Goal: Answer question/provide support: Share knowledge or assist other users

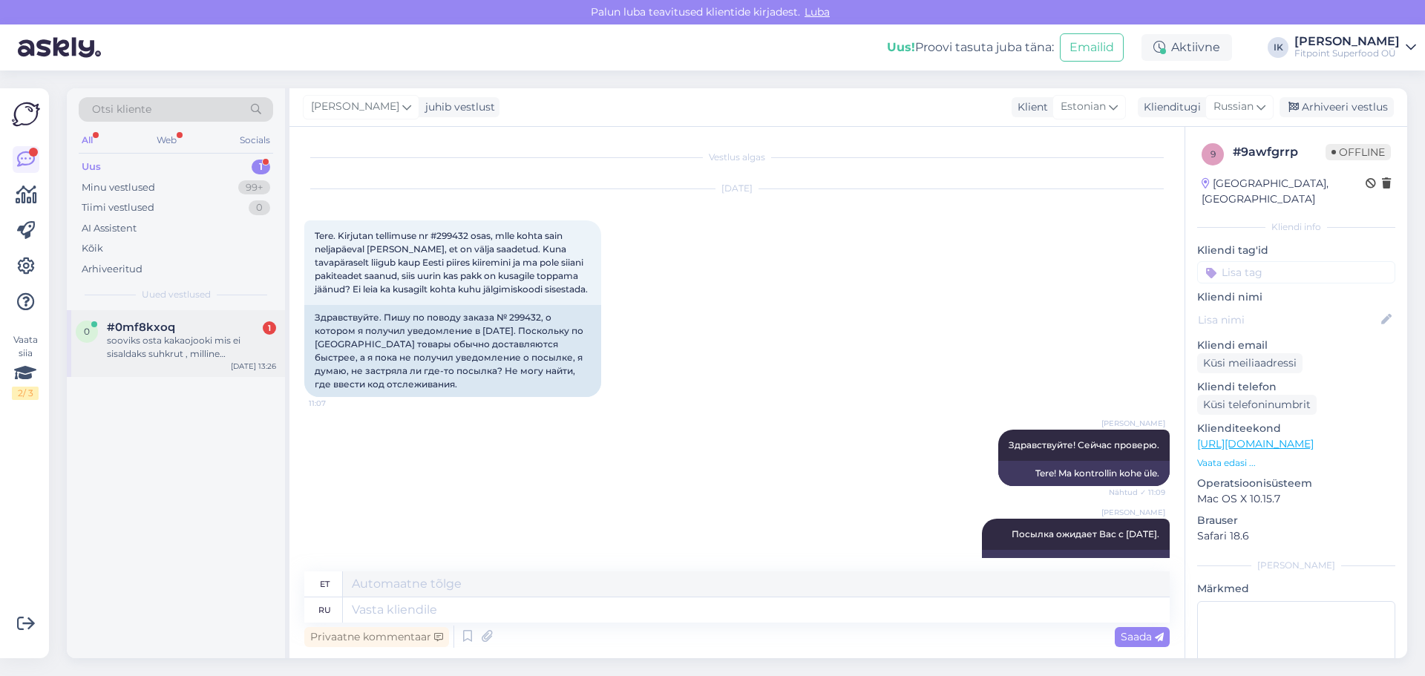
scroll to position [364, 0]
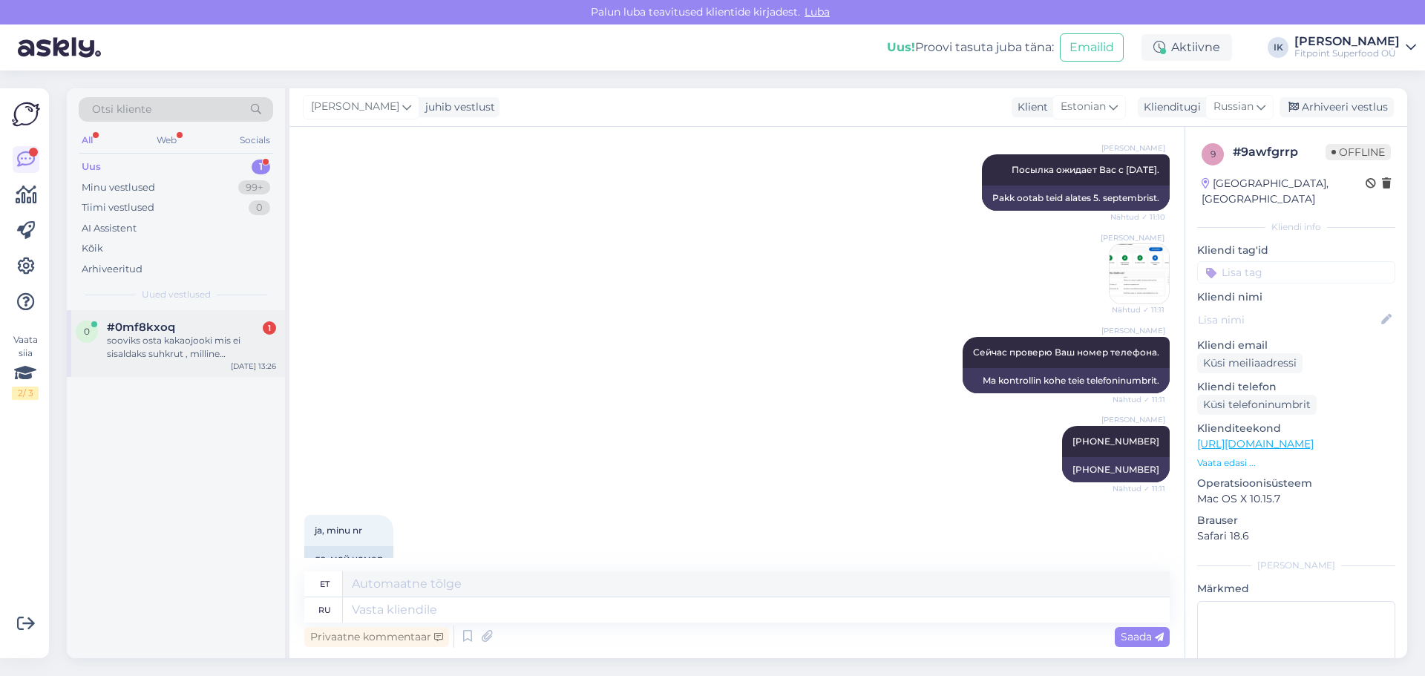
click at [214, 347] on div "sooviks osta kakaojooki mis ei sisaldaks suhkrut , milline olemasolevates on pa…" at bounding box center [191, 347] width 169 height 27
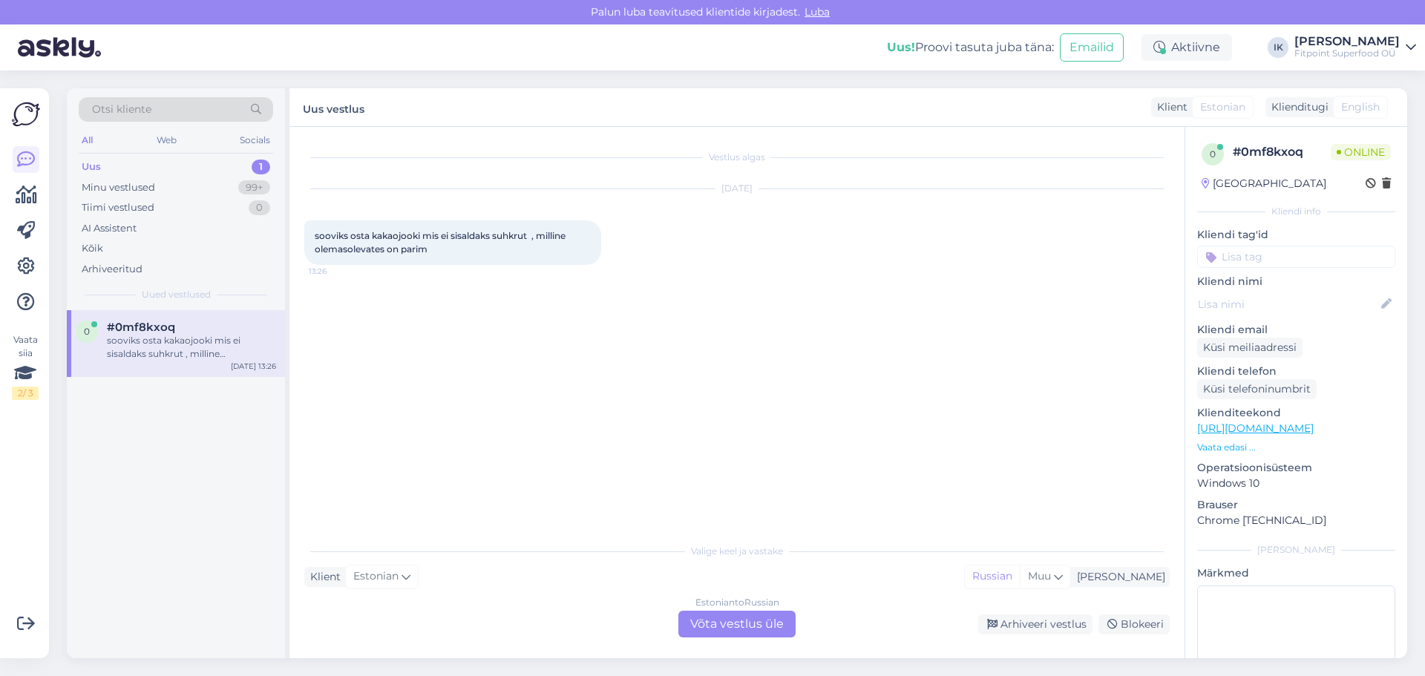
click at [737, 607] on div "Estonian to Russian" at bounding box center [737, 602] width 84 height 13
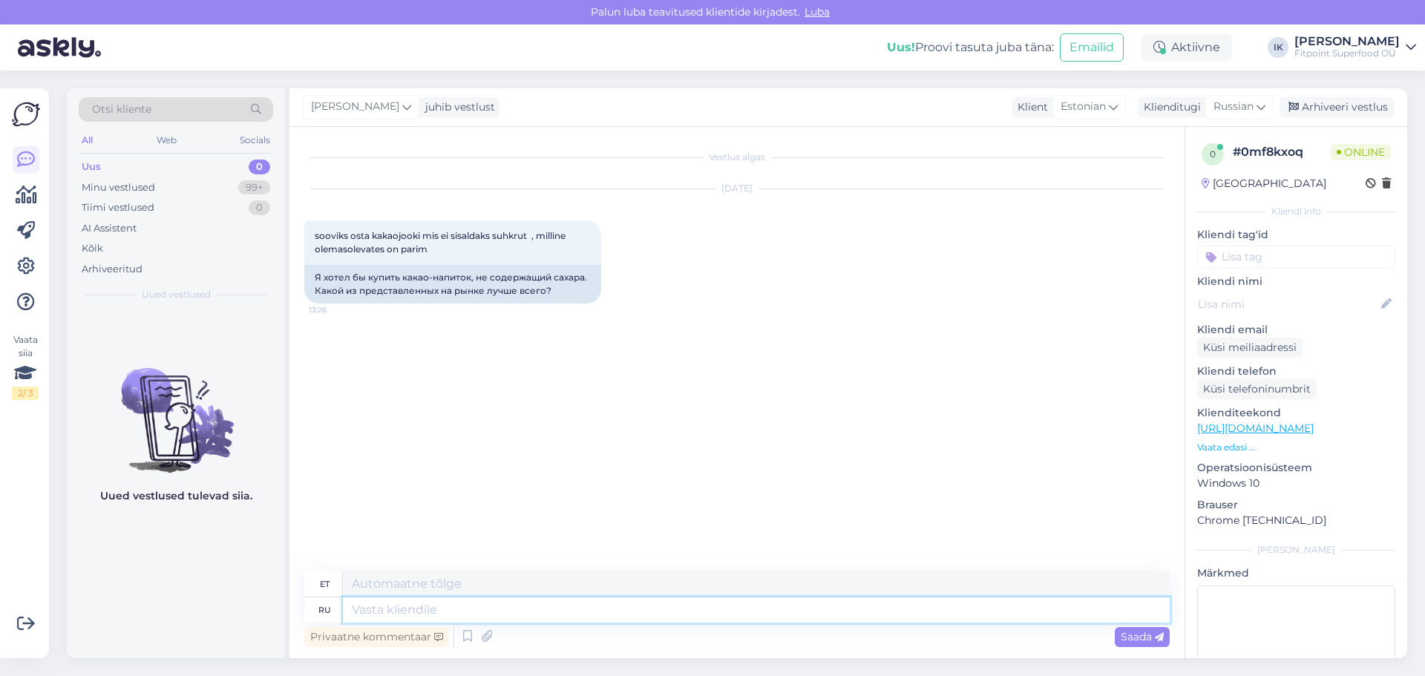
click at [511, 619] on textarea at bounding box center [756, 609] width 827 height 25
type textarea "Мф"
type textarea "Mf"
type textarea "М"
type textarea "Здравствуйте!"
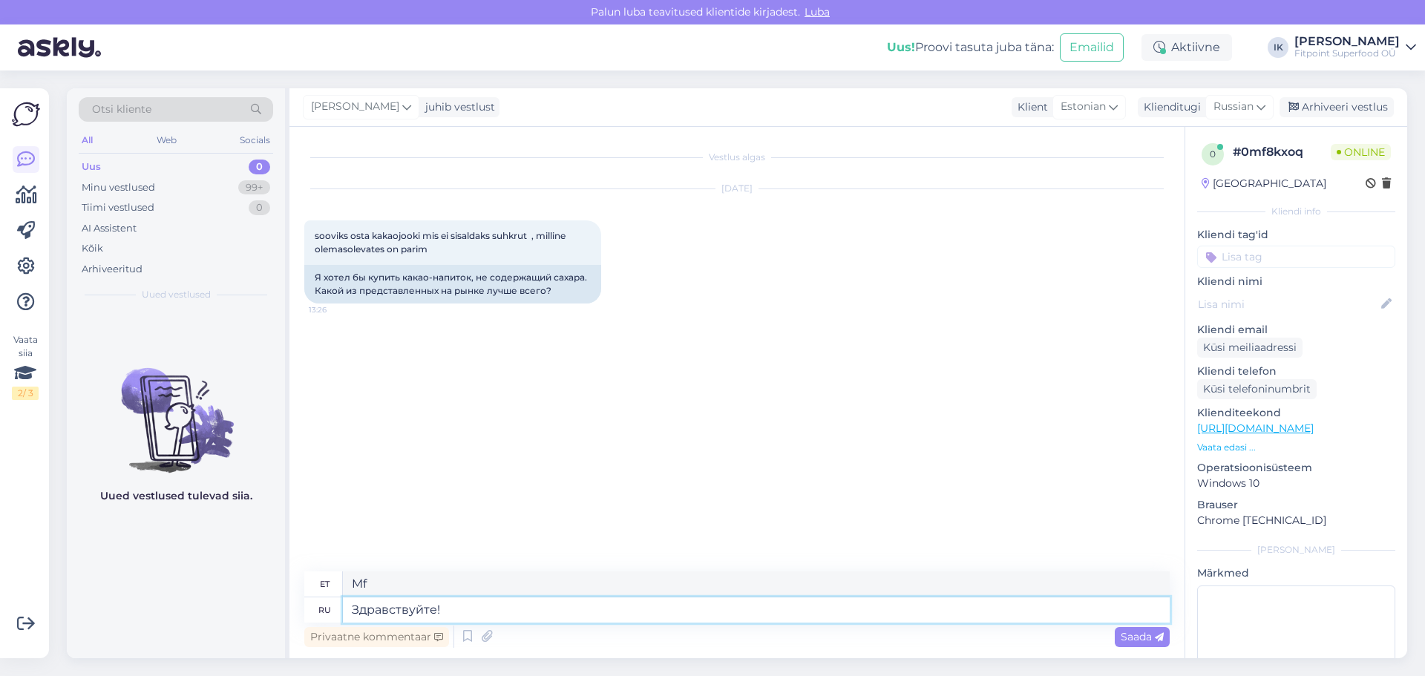
type textarea "Tere!"
type textarea "Здравствуйте! Вы х"
type textarea "Tere! Sina"
type textarea "Здравствуйте! Вы хотите именн"
type textarea "Tere! Kas sa tahad"
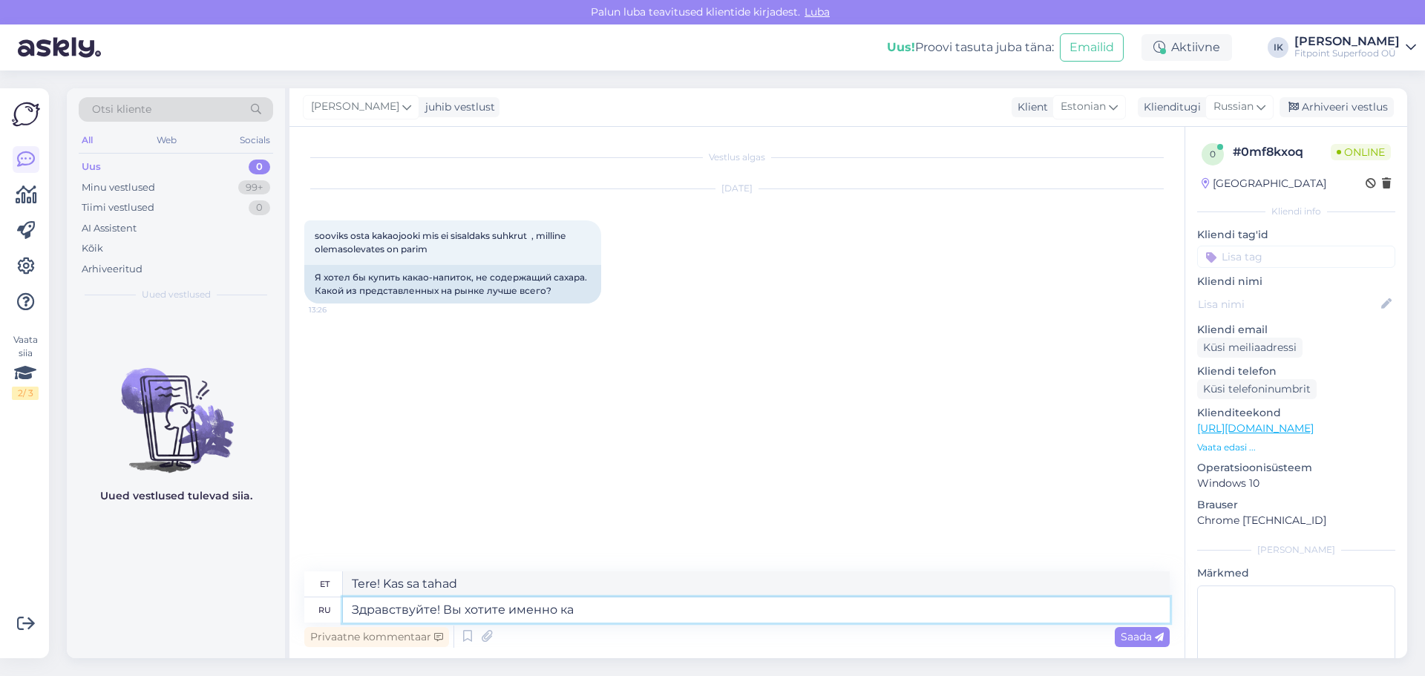
type textarea "Здравствуйте! Вы хотите именно как"
type textarea "Tere! Sa tahad täpselt"
type textarea "Здравствуйте! Вы хотите именно какао"
type textarea "Tere! Kas te soovite spetsiaalselt kakaod?"
type textarea "Здравствуйте! Вы хотите именно какао напиток ил"
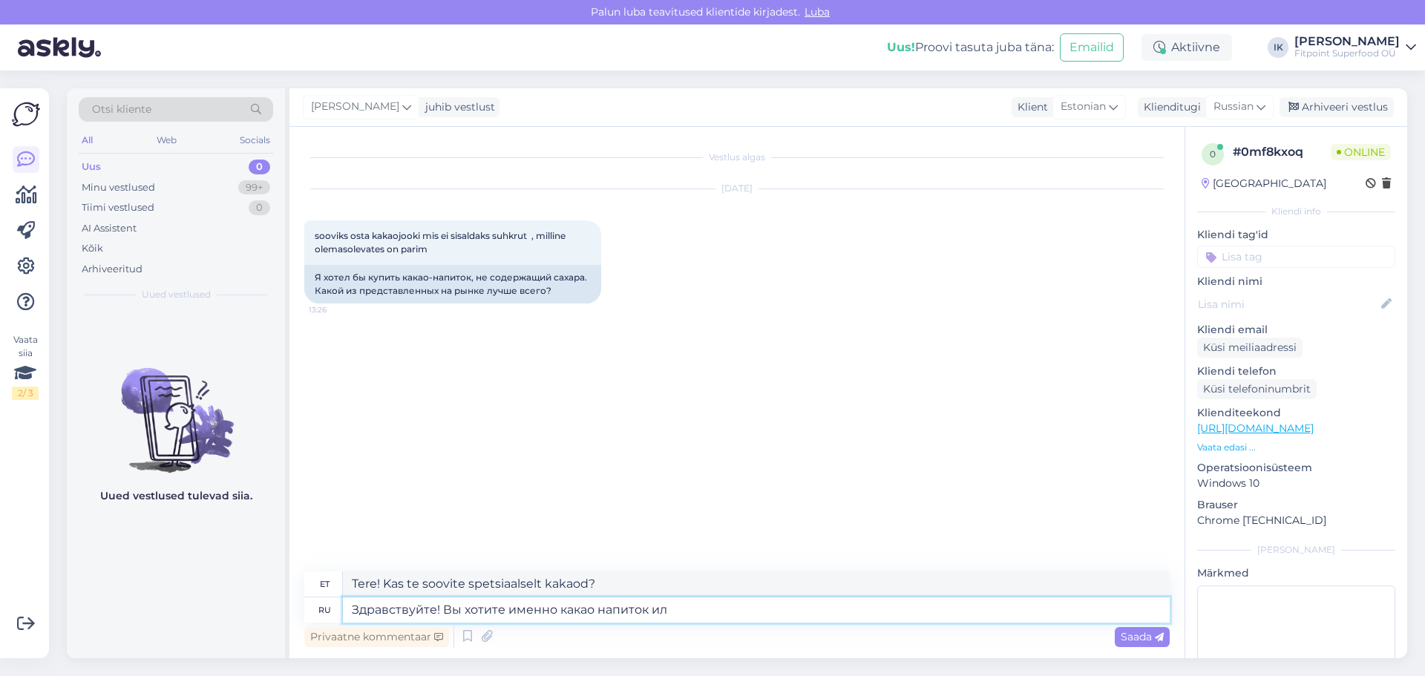
type textarea "Tere! Sa tahad kakaod"
type textarea "Здравствуйте! Вы хотите именно какао напиток или ка"
type textarea "Tere! Kas soovite kakaod või"
type textarea "Здравствуйте! Вы хотите именно какао напиток или какао ко"
type textarea "Tere! Kas soovite kakaojooki või kakaod?"
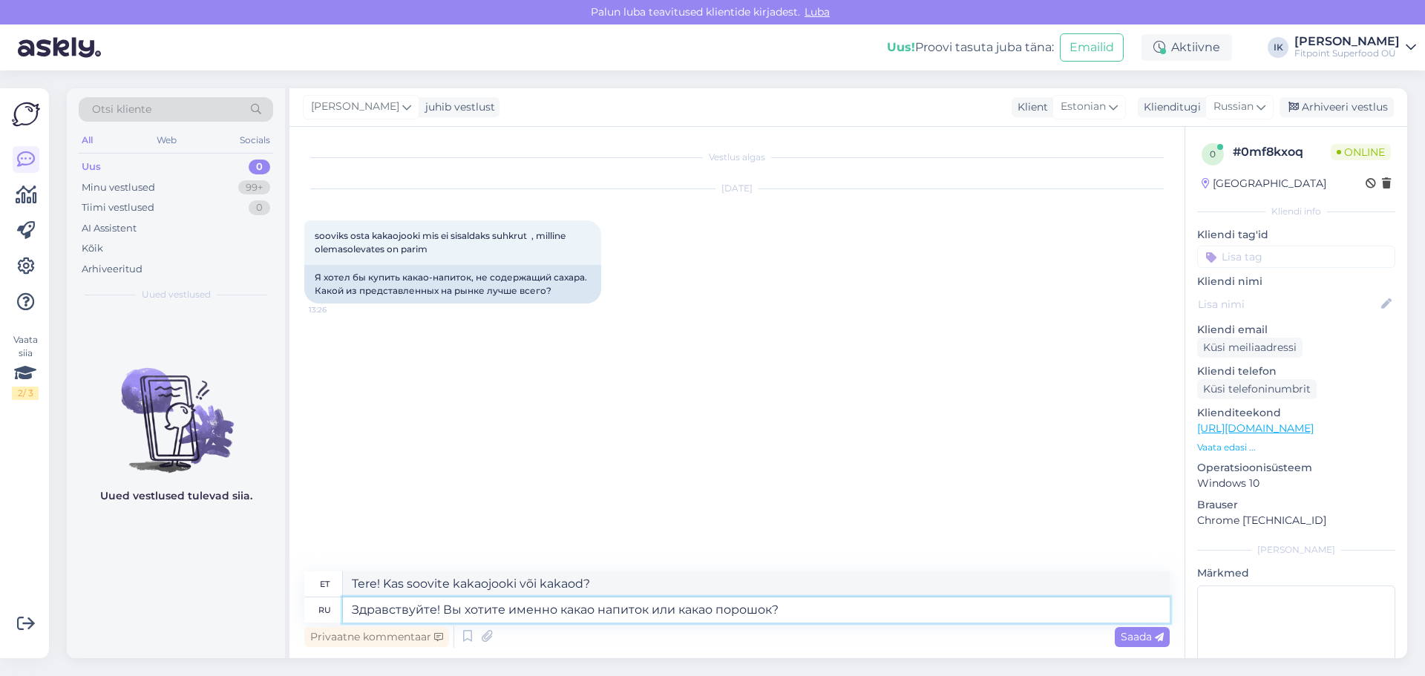
type textarea "Здравствуйте! Вы хотите именно какао напиток или какао порошок?"
type textarea "Tere! Kas soovite kakaojooki või kakaopulbrit?"
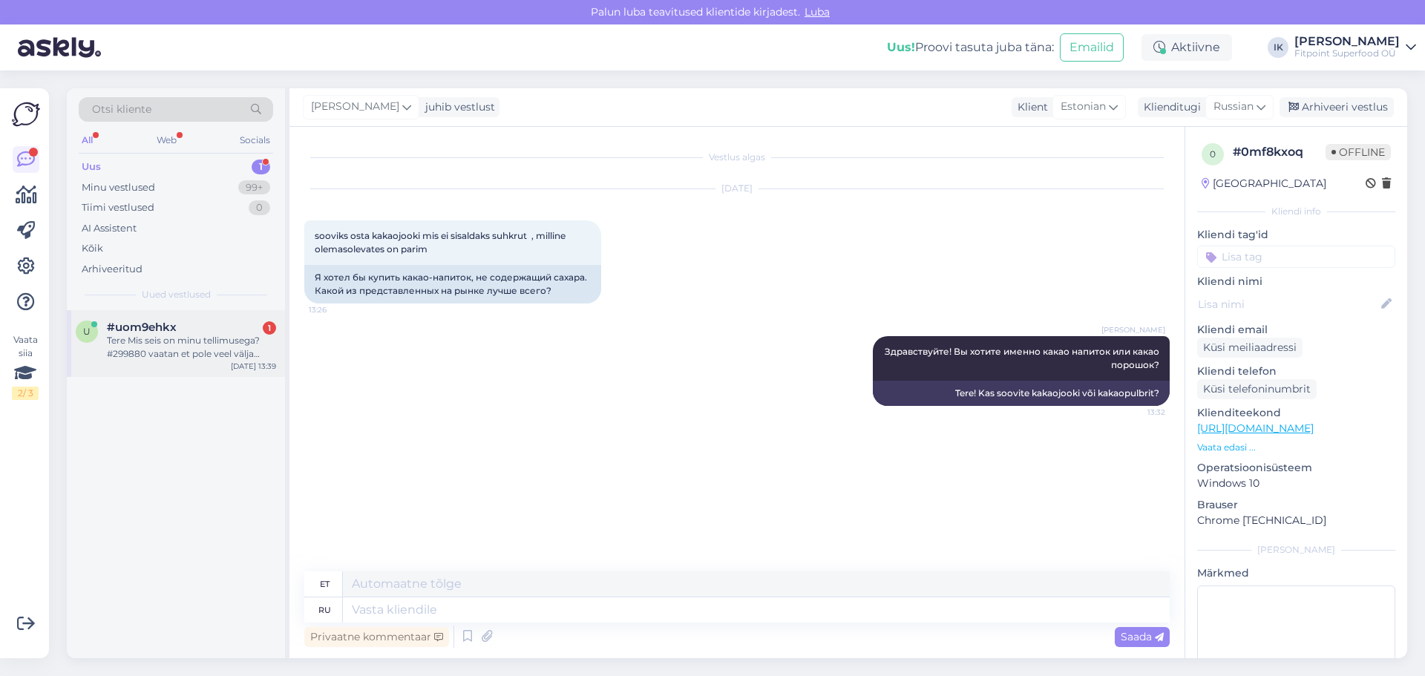
click at [187, 371] on div "u #uom9ehkx 1 Tere Mis seis on minu tellimusega? #299880 vaatan et pole veel vä…" at bounding box center [176, 343] width 218 height 67
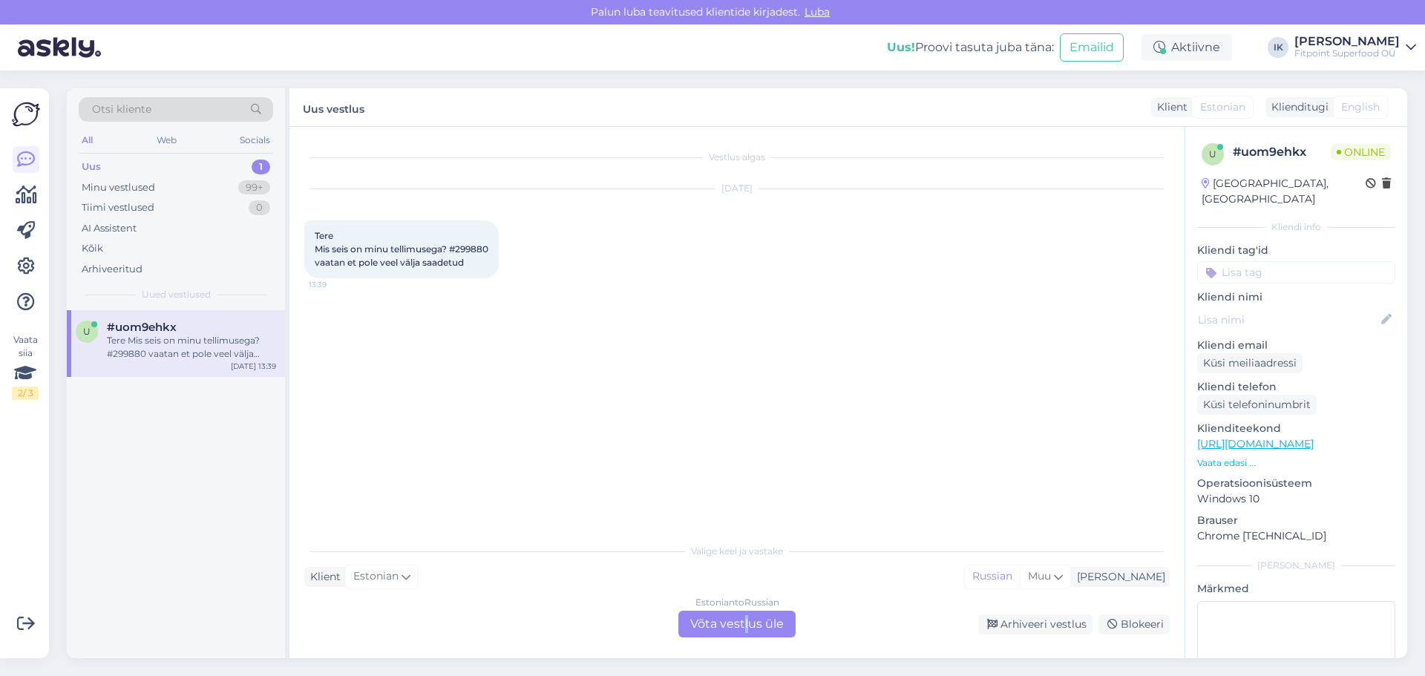
click at [753, 615] on div "Estonian to Russian Võta vestlus üle" at bounding box center [736, 624] width 117 height 27
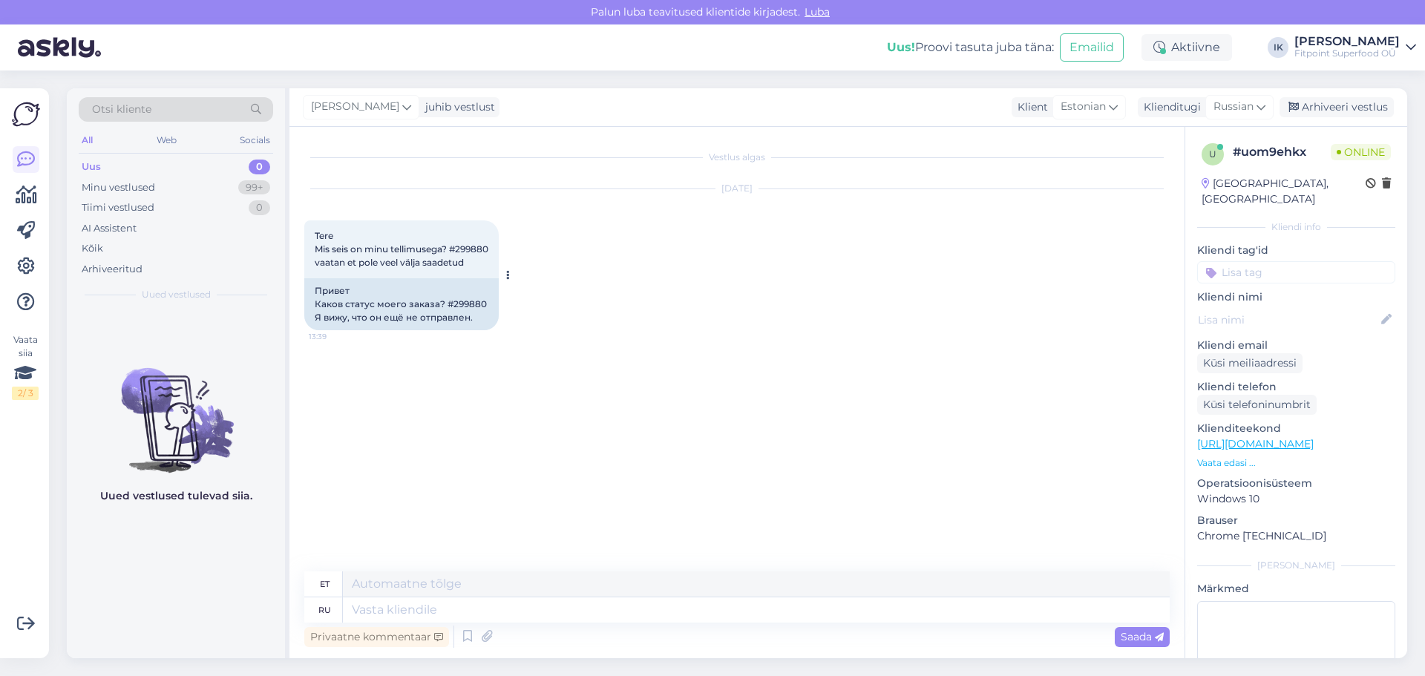
click at [480, 246] on span "Tere Mis seis on minu tellimusega? #299880 vaatan et pole veel välja saadetud" at bounding box center [402, 249] width 174 height 38
click at [488, 249] on span "Tere Mis seis on minu tellimusega? #299880 vaatan et pole veel välja saadetud" at bounding box center [402, 249] width 174 height 38
click at [479, 255] on div "Tere Mis seis on minu tellimusega? #299880 vaatan et pole veel välja saadetud 1…" at bounding box center [401, 249] width 194 height 58
click at [481, 247] on span "Tere Mis seis on minu tellimusega? #299880 vaatan et pole veel välja saadetud" at bounding box center [402, 249] width 174 height 38
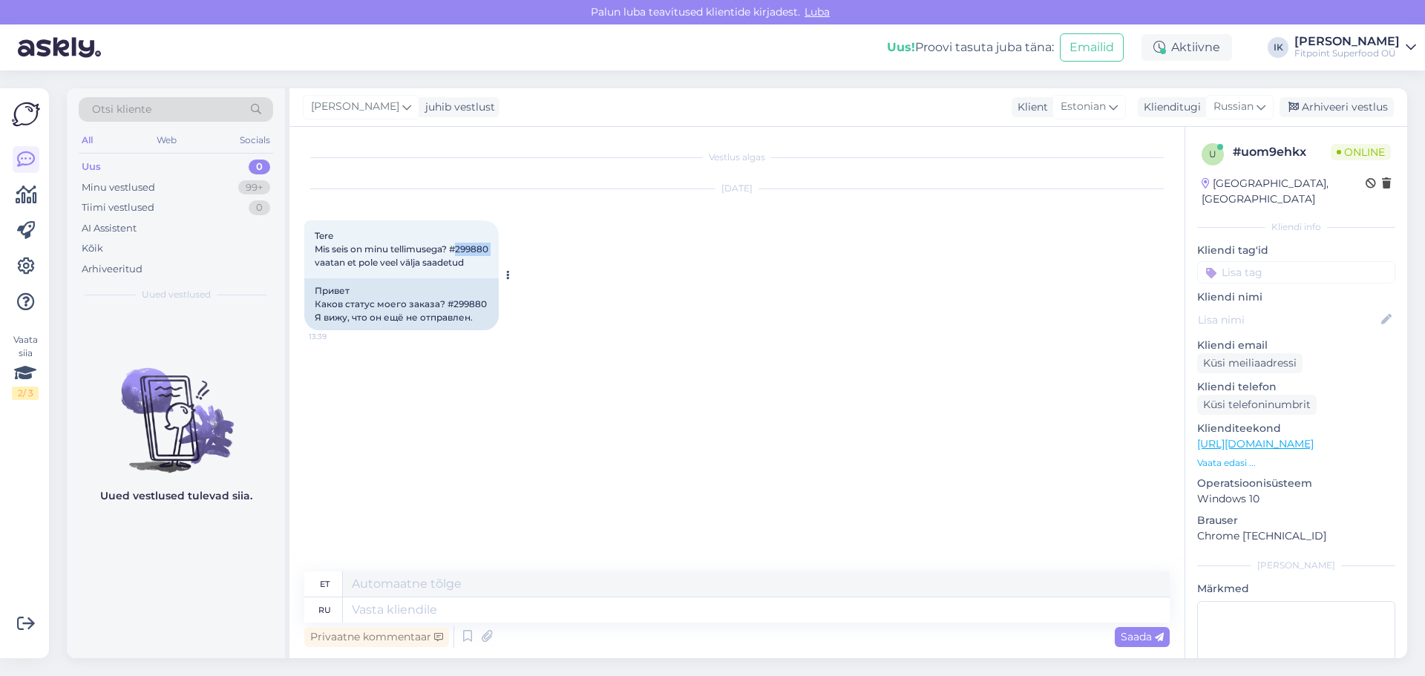
copy span "299880"
click at [424, 618] on textarea at bounding box center [756, 609] width 827 height 25
type textarea "Спасибо за"
type textarea "Aitäh"
type textarea "Спасибо за"
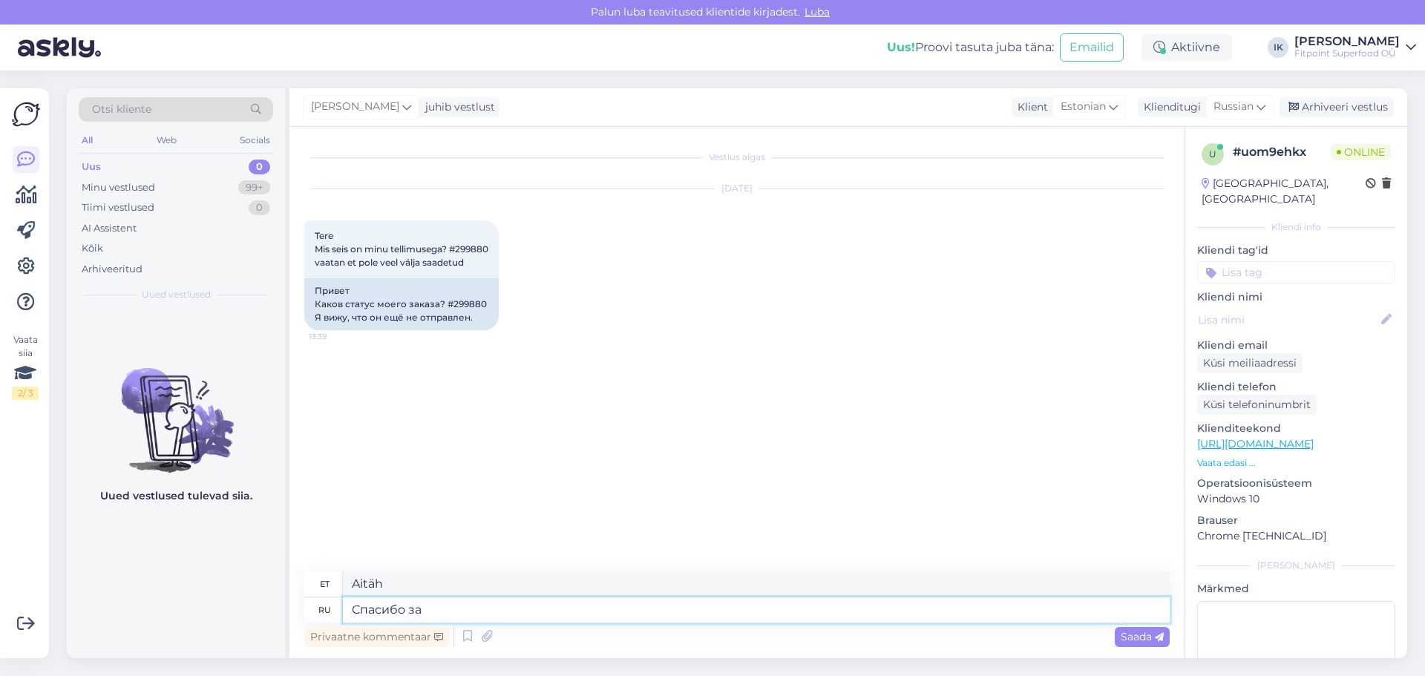
type textarea "Tänan teid"
type textarea "[DEMOGRAPHIC_DATA] за Ваше п"
type textarea "Tänan teid teie eest"
type textarea "Спасибо за Ваше письмо!"
type textarea "[PERSON_NAME] kirja eest!"
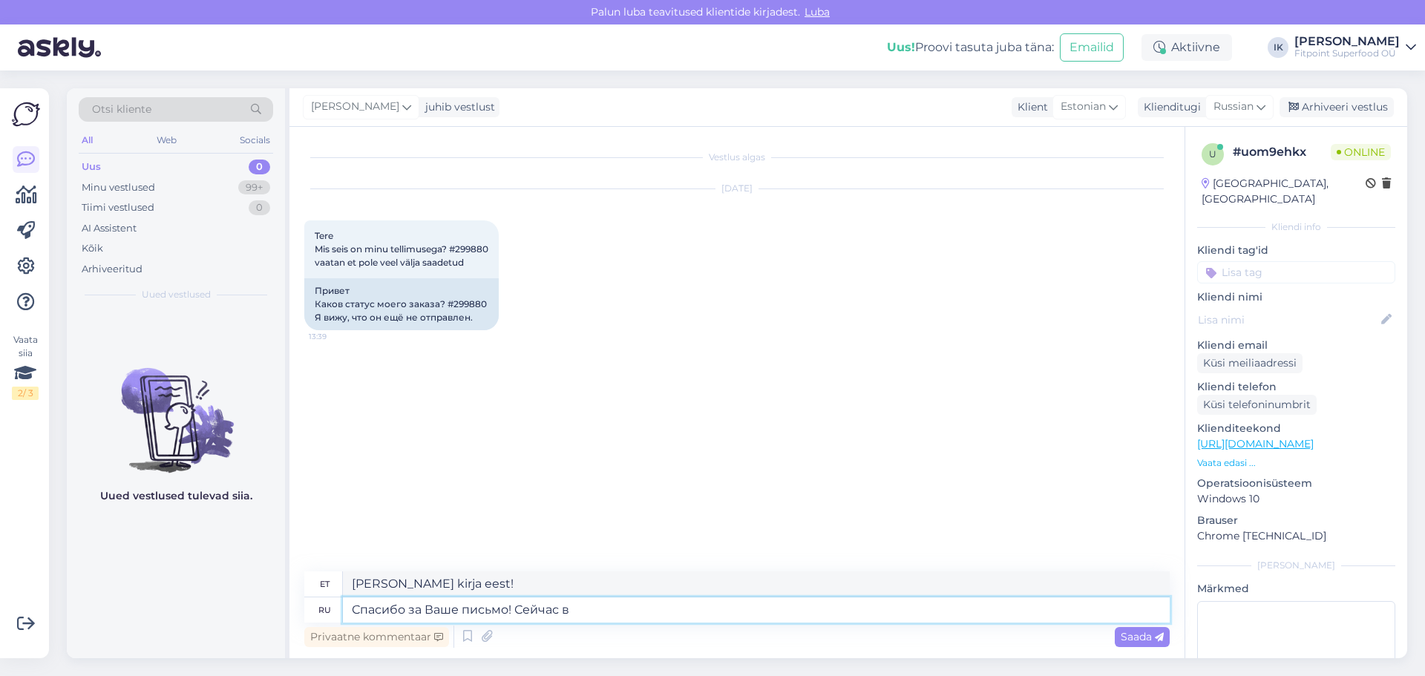
type textarea "Спасибо за Ваше письмо! Сейчас вс"
type textarea "[PERSON_NAME] kirja eest! Nüüd"
type textarea "Спасибо за Ваше письмо! Сейчас все ут"
type textarea "[PERSON_NAME] eest! Nüüd on kõik korras."
type textarea "Спасибо за Ваше письмо! Сейчас все уточню."
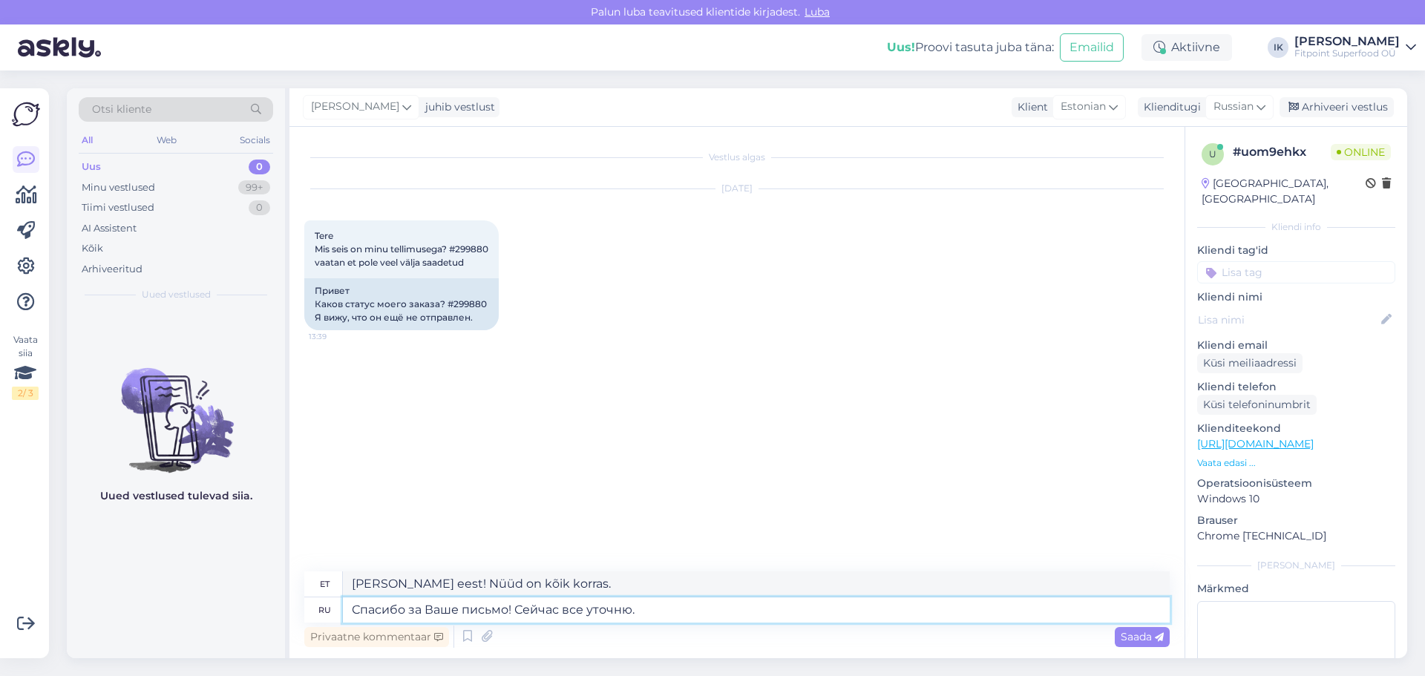
type textarea "[PERSON_NAME] eest! Selgitan nüüd kõike."
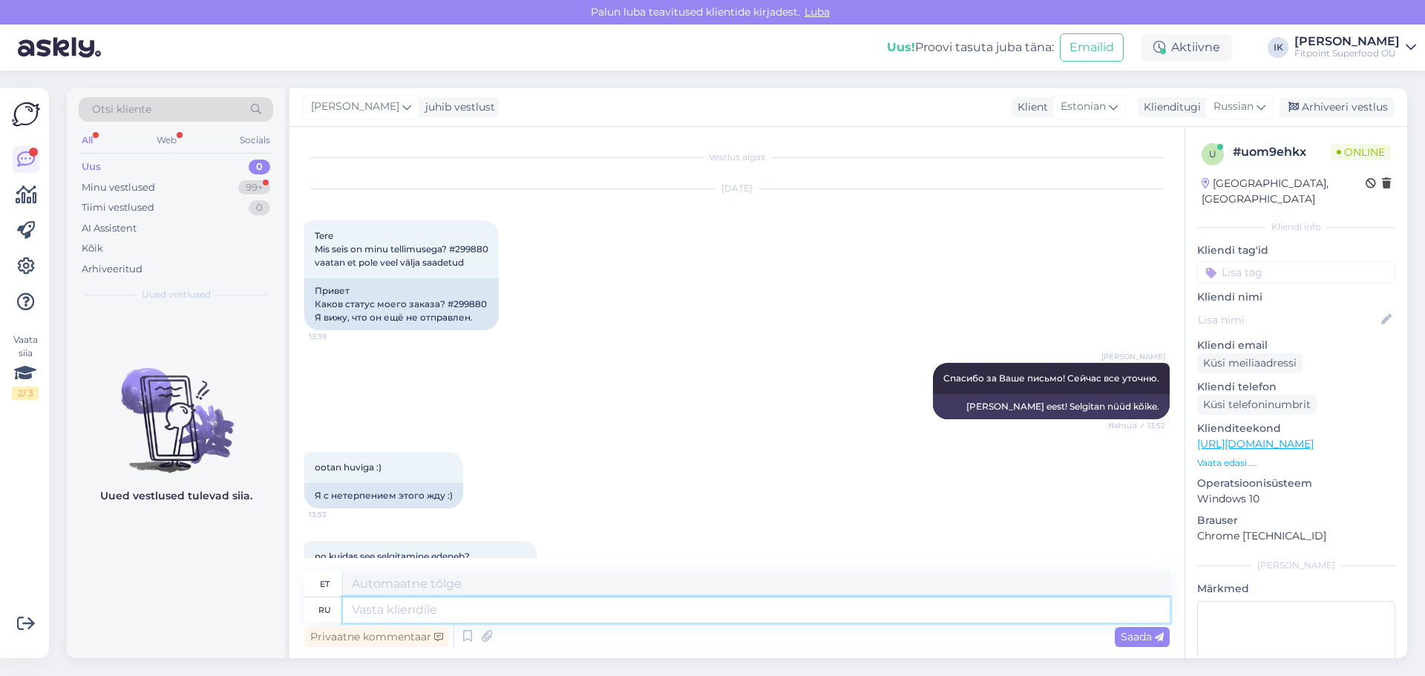
scroll to position [56, 0]
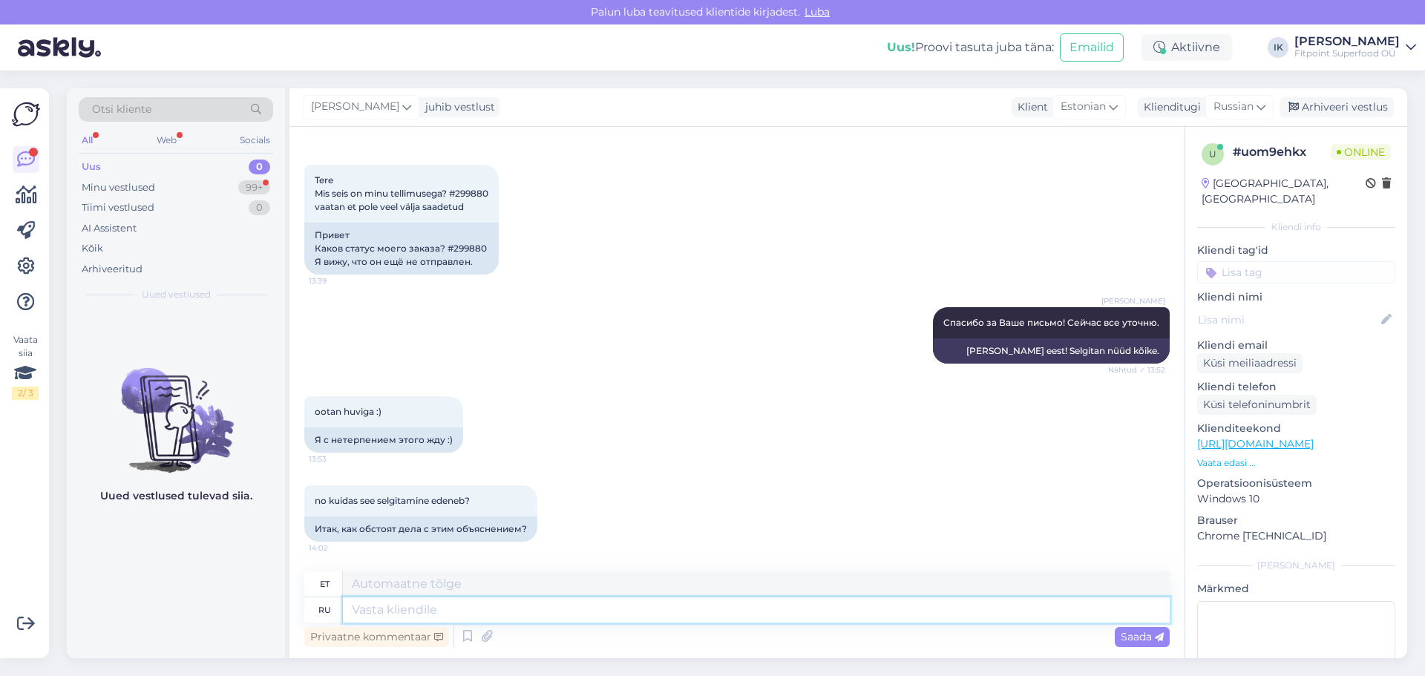
click at [653, 616] on textarea at bounding box center [756, 609] width 827 height 25
type textarea "[PERSON_NAME]"
type textarea "Я попросила"
type textarea "Ma küsisin"
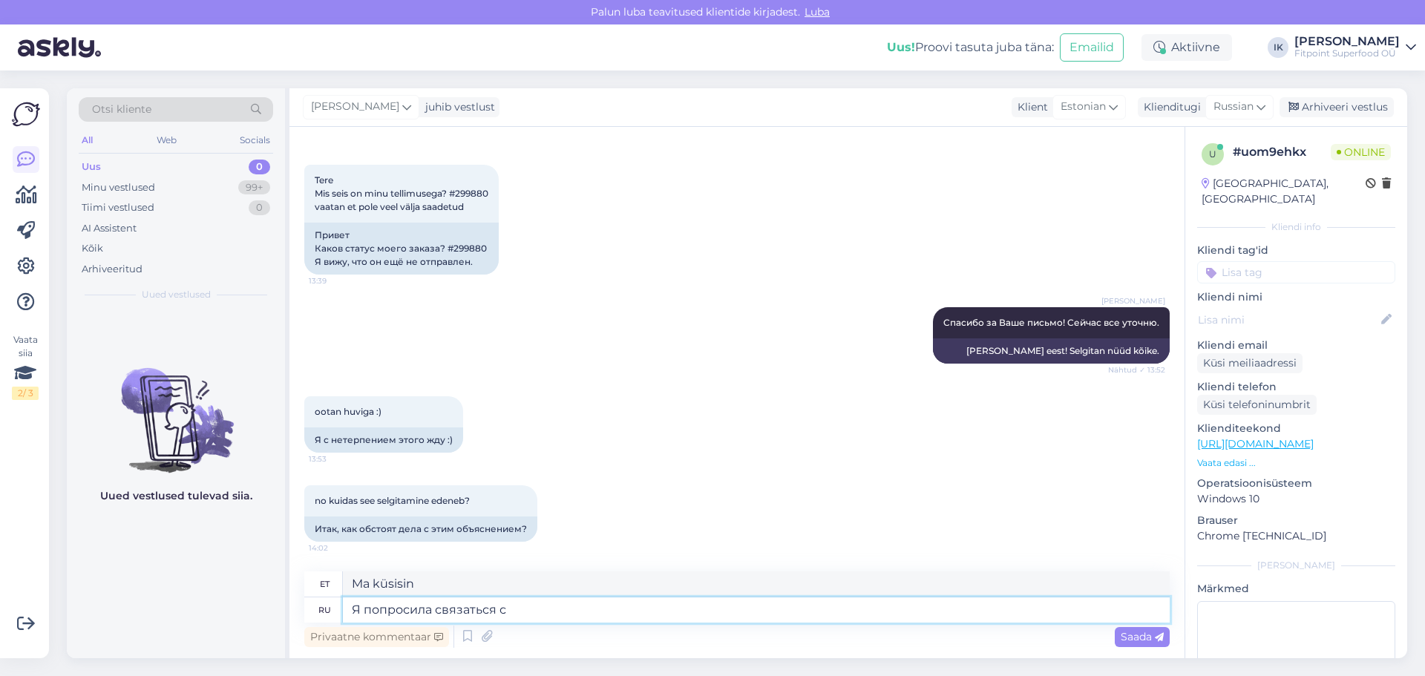
type textarea "Я попросила связаться с [PERSON_NAME]"
type textarea "Palusin ühendust [PERSON_NAME]"
type textarea "Я попросила связаться с Ваш"
drag, startPoint x: 578, startPoint y: 684, endPoint x: 571, endPoint y: 694, distance: 12.8
type textarea "Palusin teiega ühendust [PERSON_NAME]"
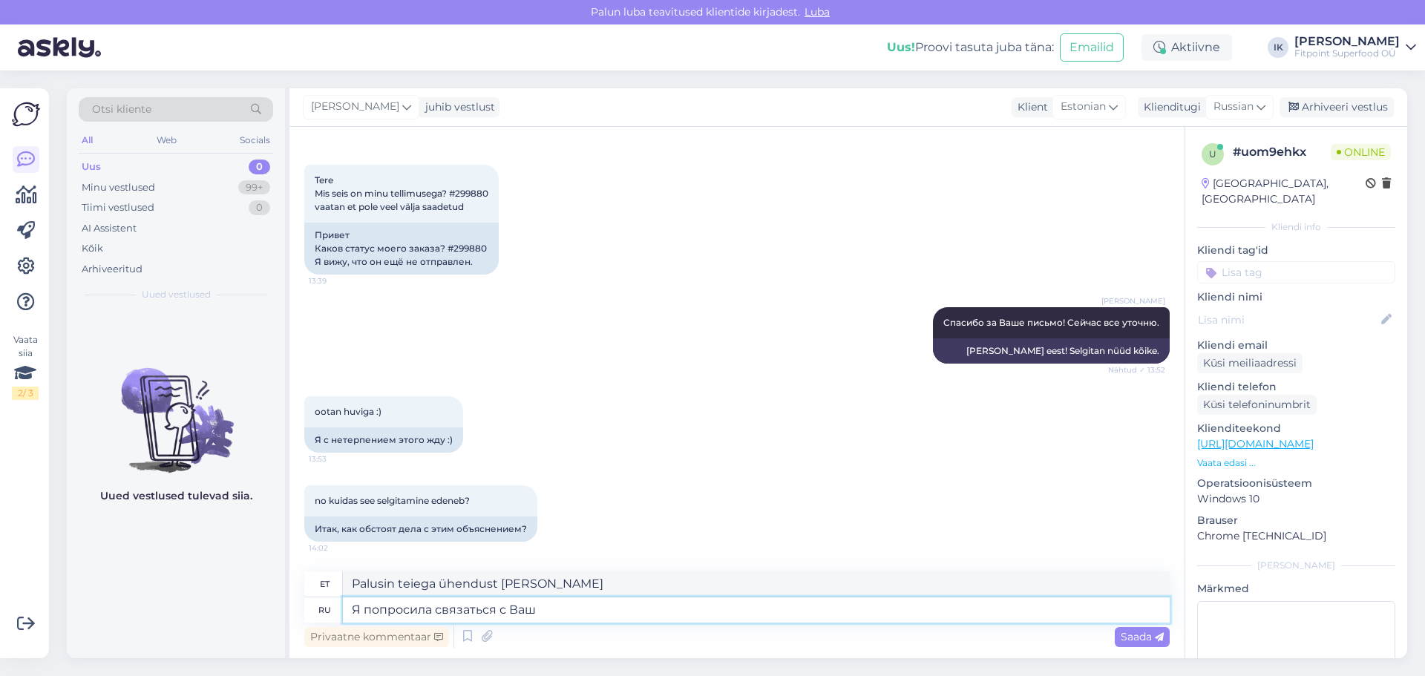
drag, startPoint x: 571, startPoint y: 694, endPoint x: 542, endPoint y: 621, distance: 78.9
click at [542, 621] on textarea "Я попросила связаться с Ваш" at bounding box center [756, 609] width 827 height 25
drag, startPoint x: 576, startPoint y: 608, endPoint x: 103, endPoint y: 547, distance: 476.6
click at [103, 547] on div "Otsi kliente All Web Socials Uus 0 Minu vestlused 99+ Tiimi vestlused 0 AI Assi…" at bounding box center [737, 373] width 1340 height 570
type textarea "Я с"
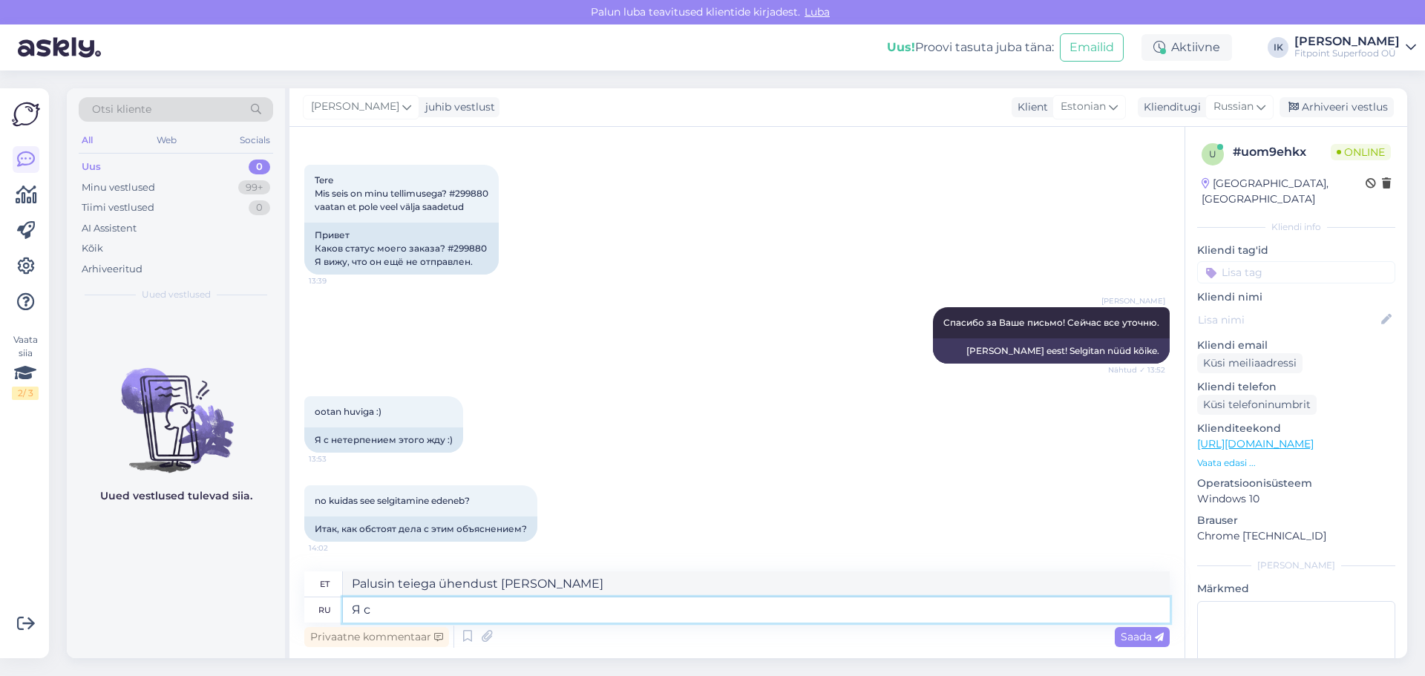
type textarea "[PERSON_NAME]"
type textarea "С в"
type textarea "KOOS"
type textarea "С вами св"
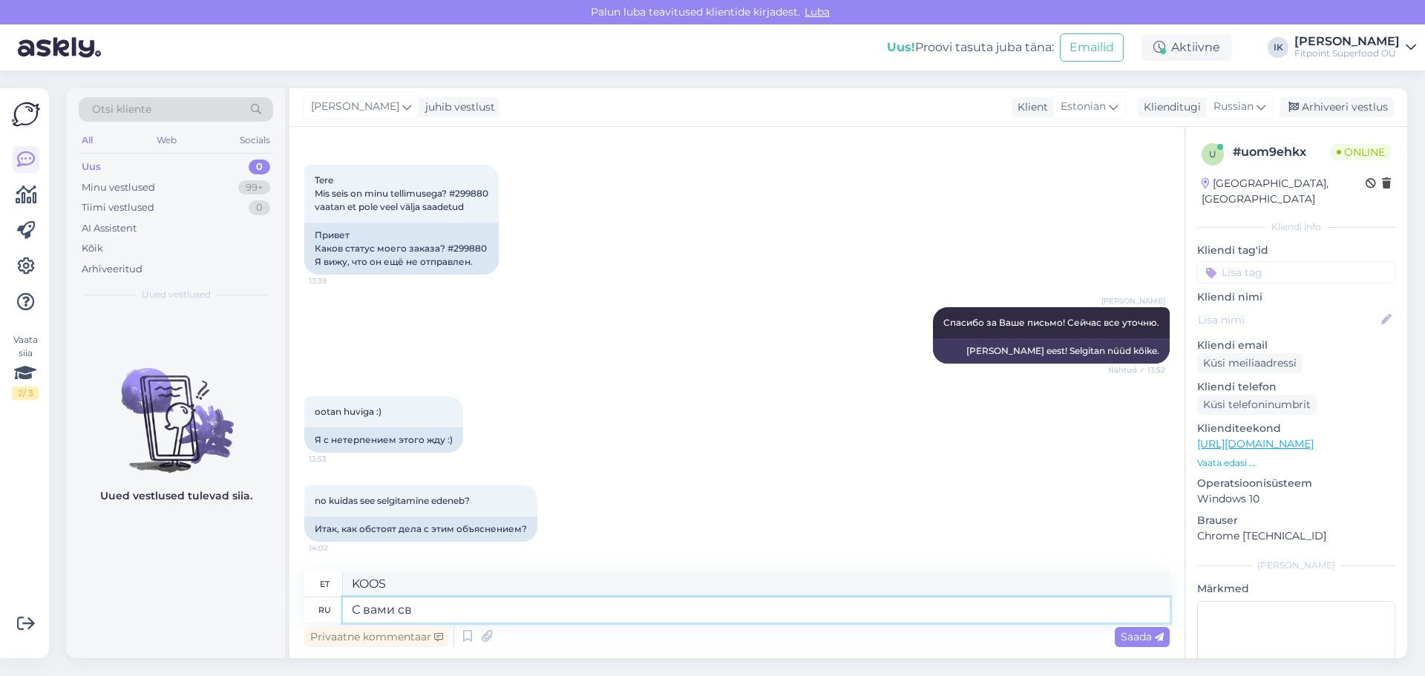
type textarea "Sinuga"
type textarea "С вами свяжутся [PERSON_NAME]"
type textarea "Teiega võetakse ühendust"
type textarea "С вами свяжутся в бл"
type textarea "Teiega võetakse ühendust b-s"
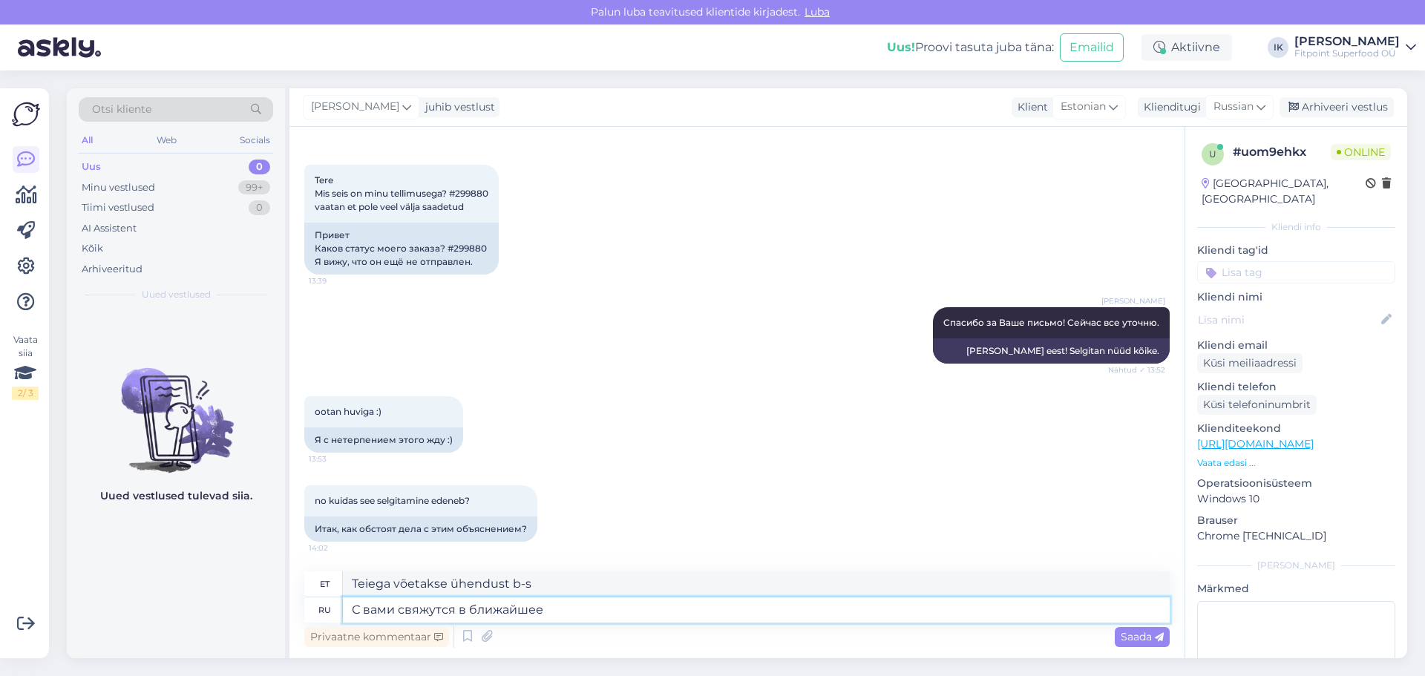
type textarea "С вами свяжутся в ближайшее в"
type textarea "Teiega võetakse peagi ühendust."
type textarea "С вами свяжутся в ближайшее время. Извиняемся за"
type textarea "Teiega võetakse peagi ühendust. Vabandame."
type textarea "С вами свяжутся в ближайшее время. Извиняемся за до"
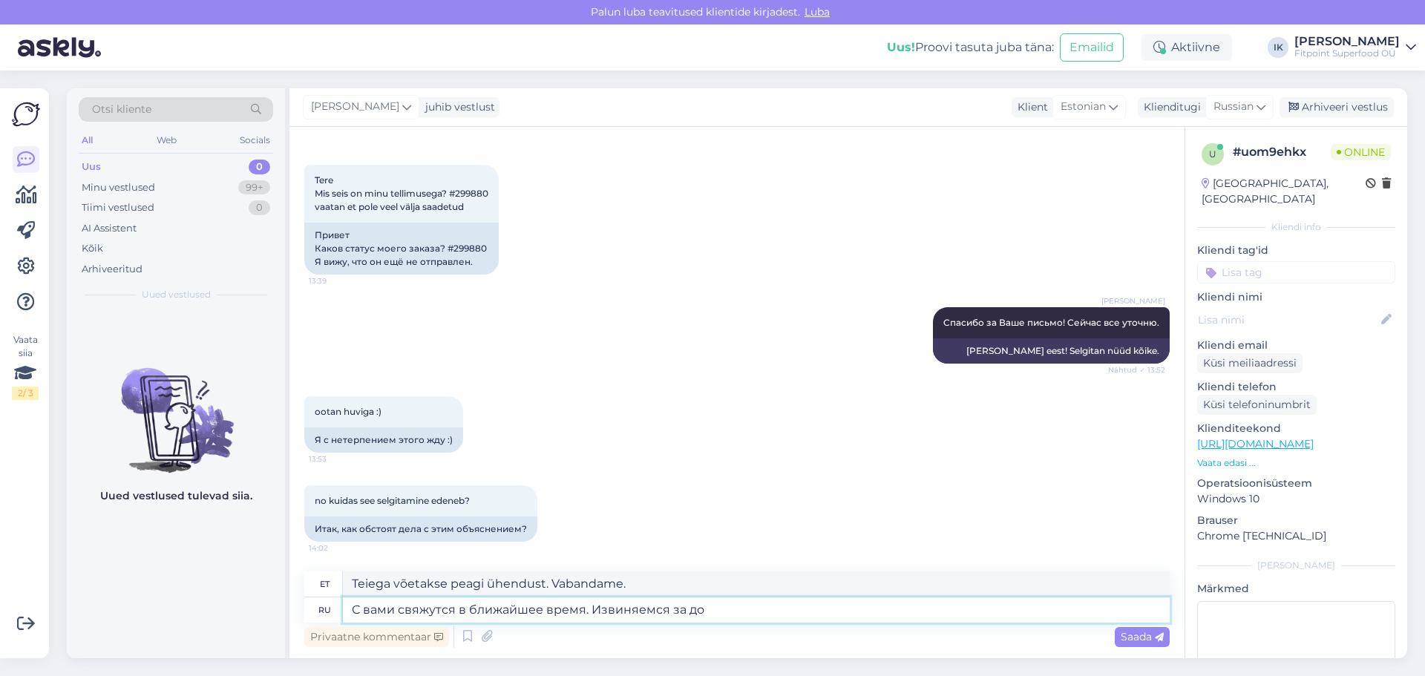
type textarea "Teiega võetakse peagi ühendust. Vabandame ebamugavuste pärast."
type textarea "С вами свяжутся в ближайшее время. Извиняемся за долгое ро"
type textarea "Teiega võetakse peagi ühendust. Vabandame pika viivituse pärast."
type textarea "С вами свяжутся в ближайшее время. Извиняемся за долгое ожидание!"
type textarea "Teiega võetakse peagi ühendust. Vabandame pika ootamise pärast!"
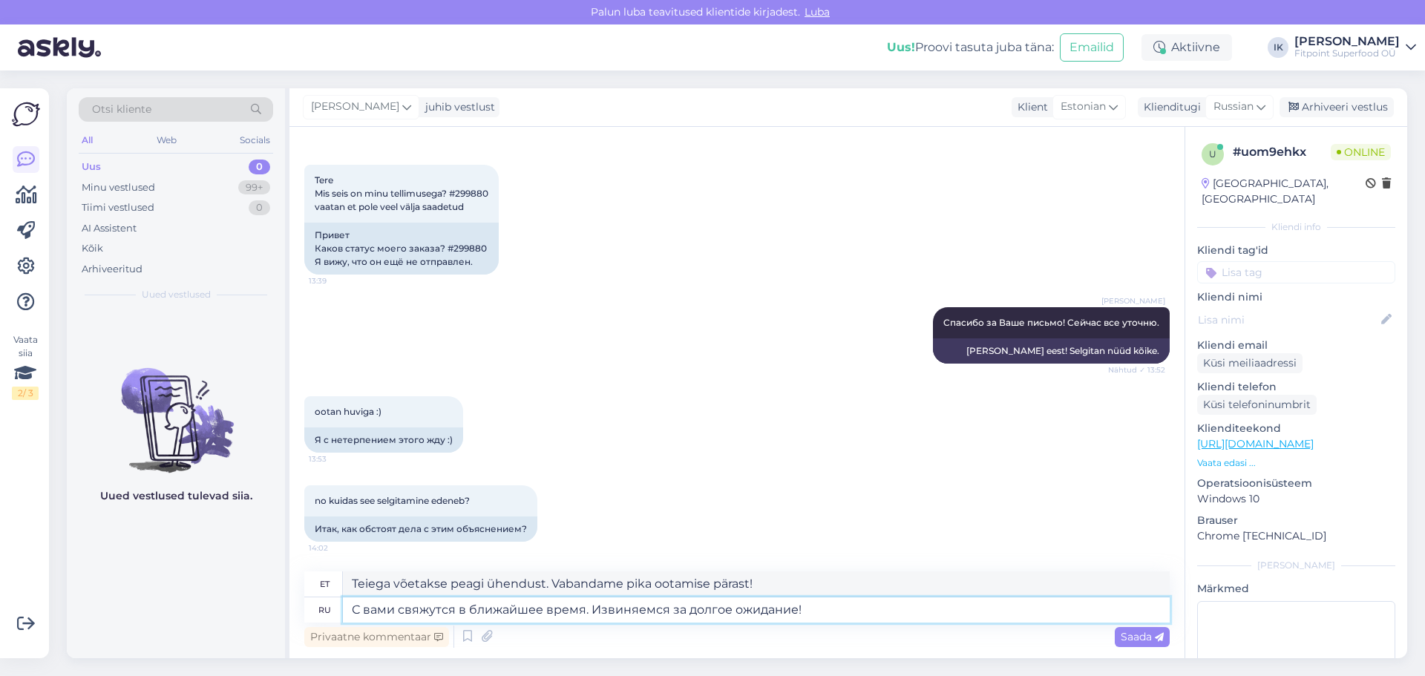
scroll to position [69, 0]
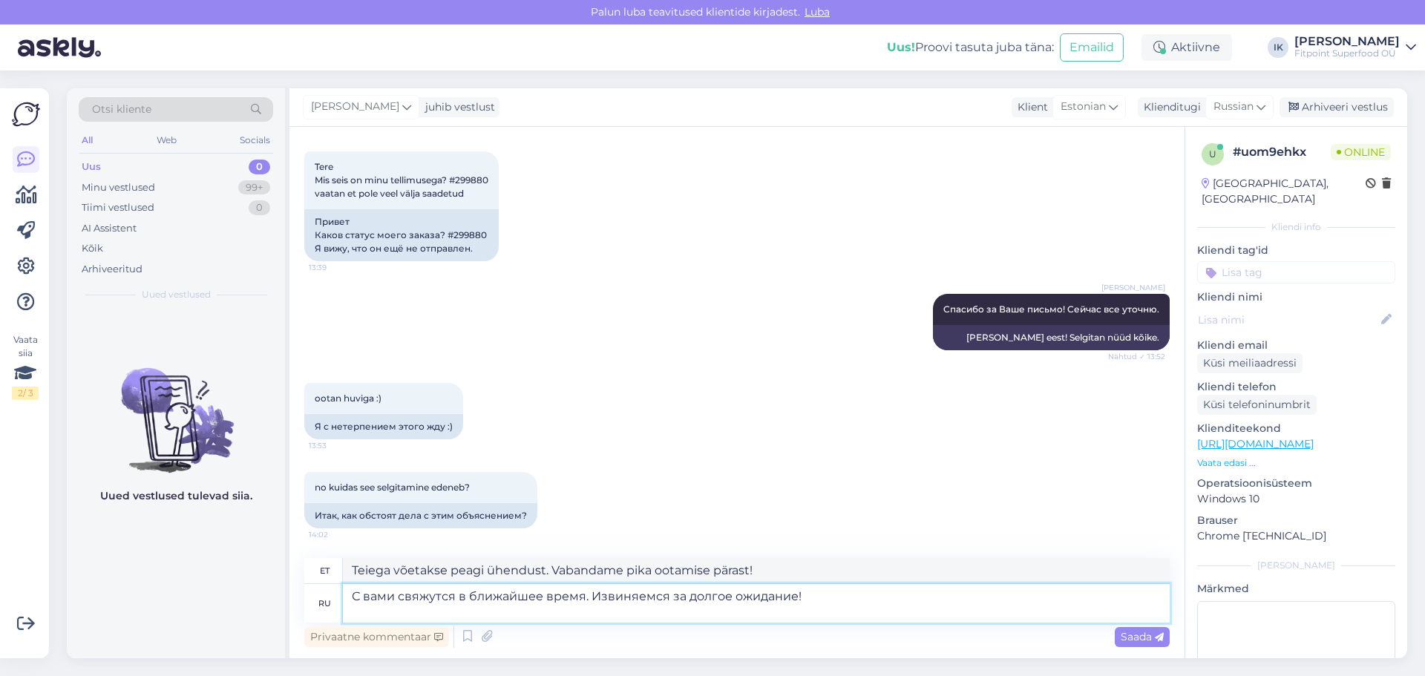
type textarea "С вами свяжутся в ближайшее время. Извиняемся за долгое ожидание!"
click at [1101, 622] on div "Privaatne kommentaar Saada" at bounding box center [736, 636] width 865 height 28
click at [1138, 620] on textarea "С вами свяжутся в ближайшее время. Извиняемся за долгое ожидание!" at bounding box center [756, 603] width 827 height 39
click at [1142, 635] on span "Saada" at bounding box center [1141, 636] width 43 height 13
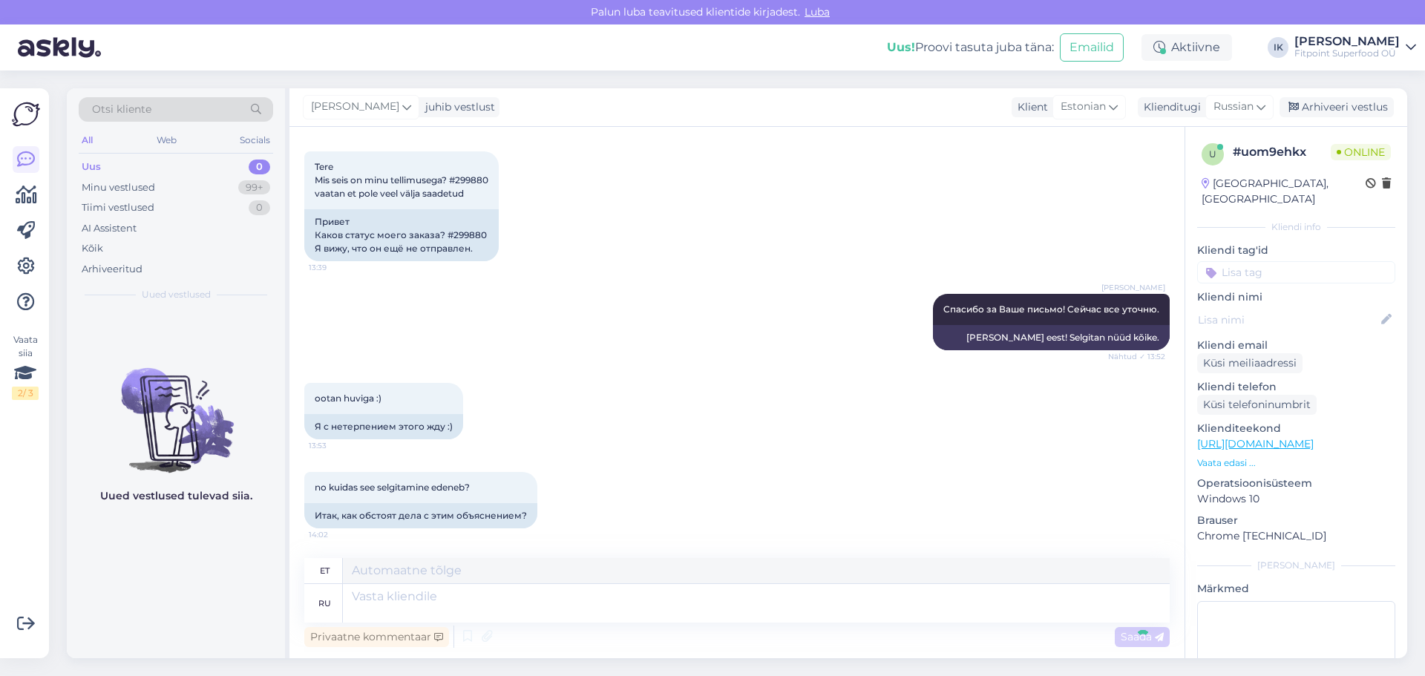
scroll to position [171, 0]
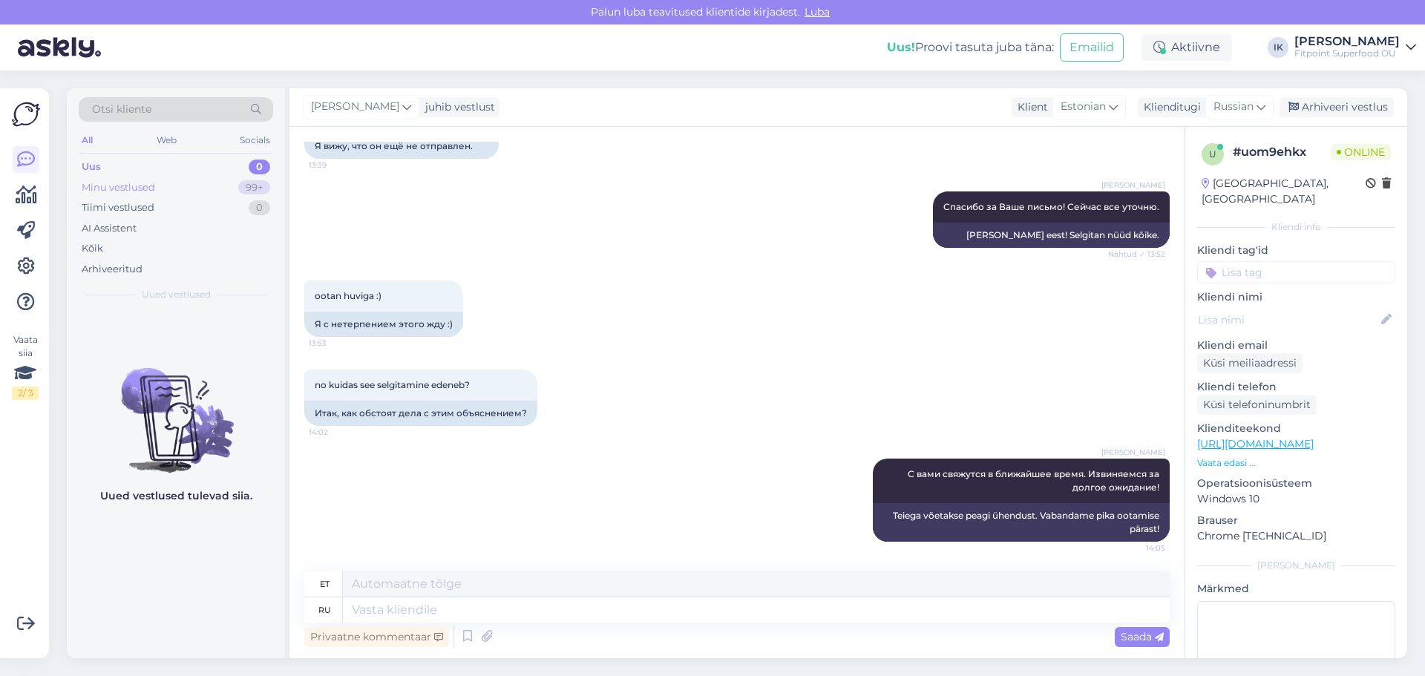
click at [185, 189] on div "Minu vestlused 99+" at bounding box center [176, 187] width 194 height 21
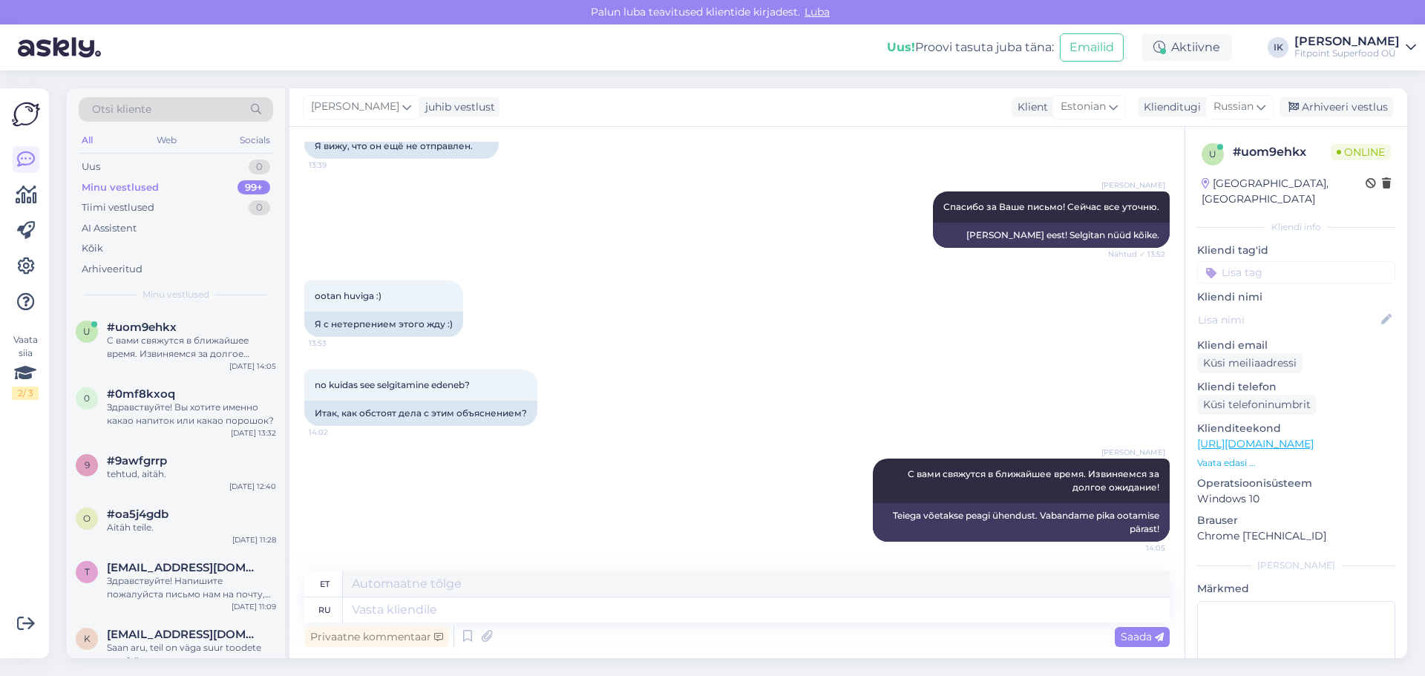
scroll to position [0, 0]
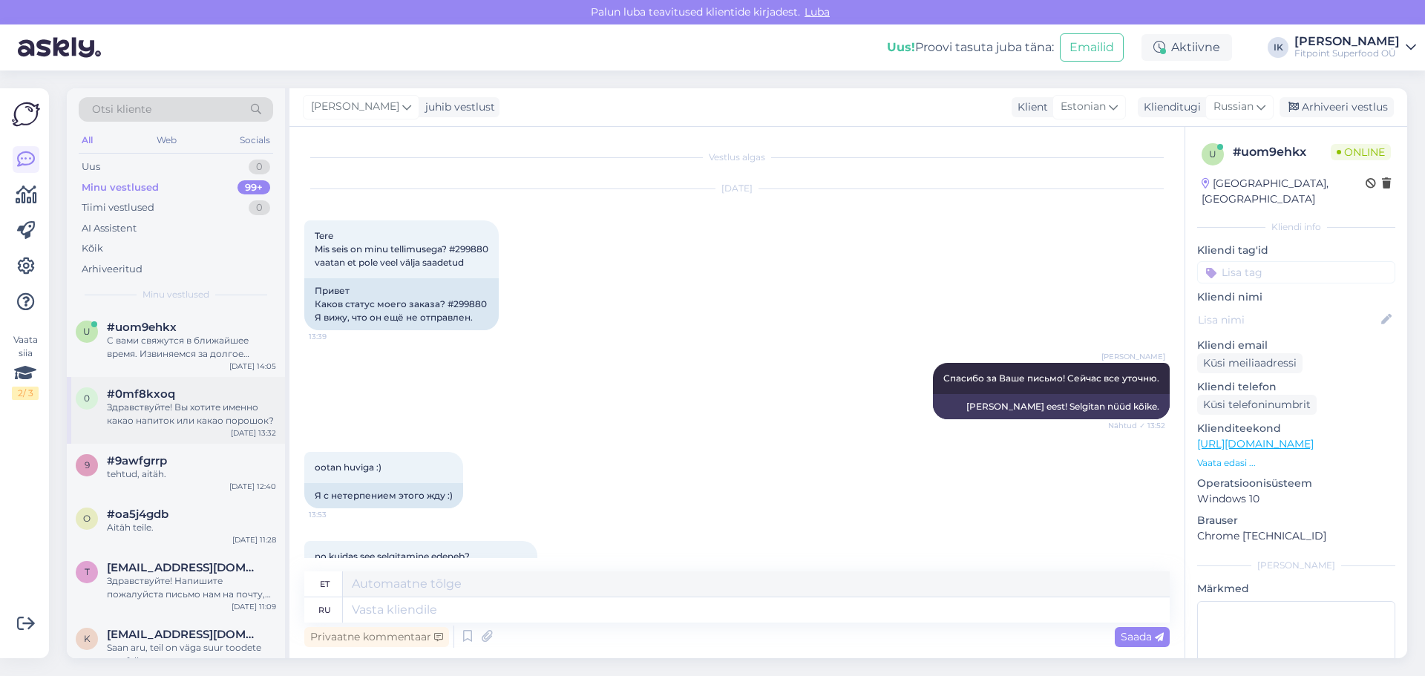
click at [164, 400] on span "#0mf8kxoq" at bounding box center [141, 393] width 68 height 13
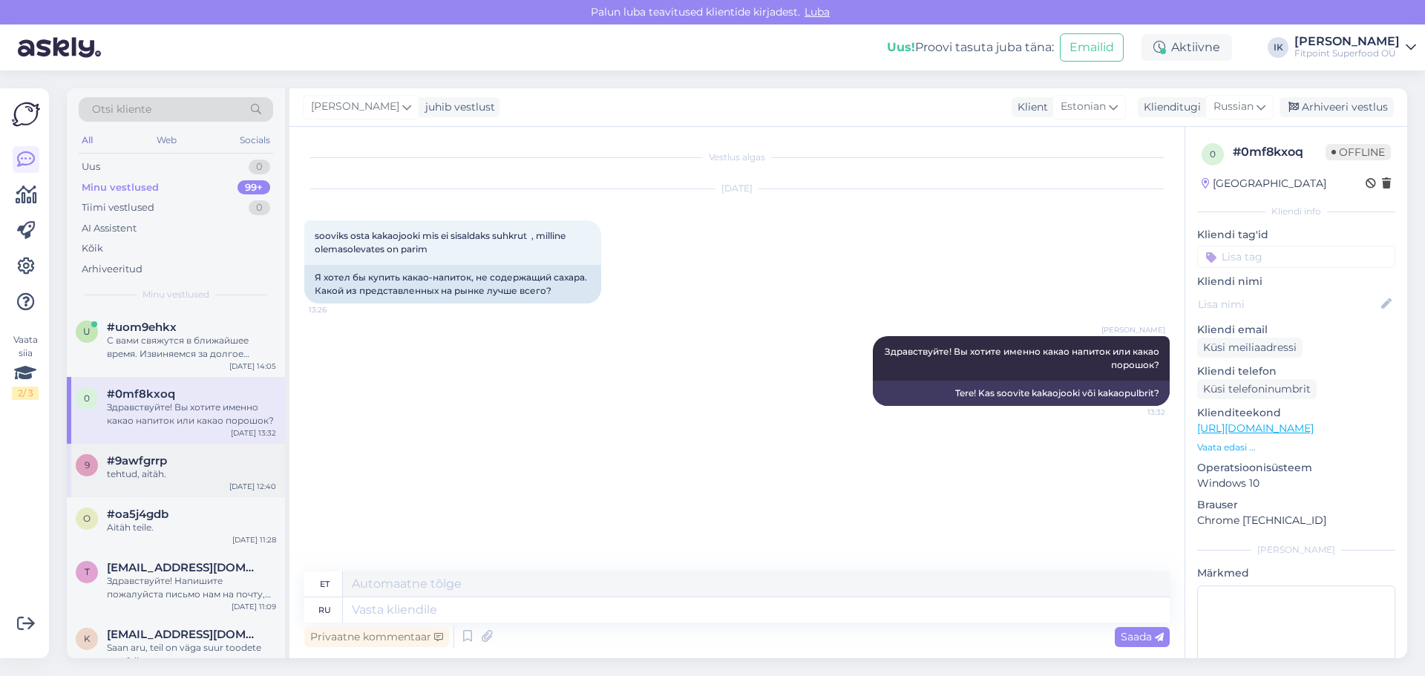
click at [103, 476] on div "9 #9awfgrrp tehtud, aitäh." at bounding box center [176, 467] width 200 height 27
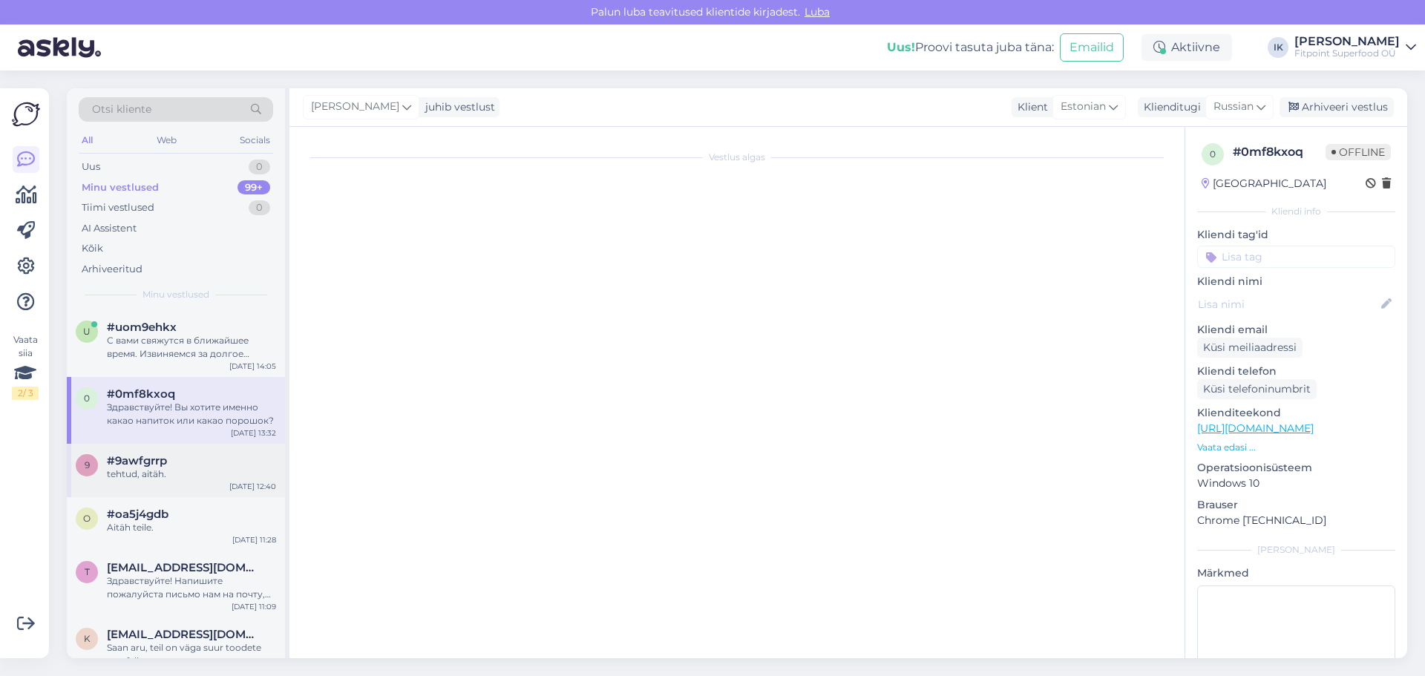
scroll to position [661, 0]
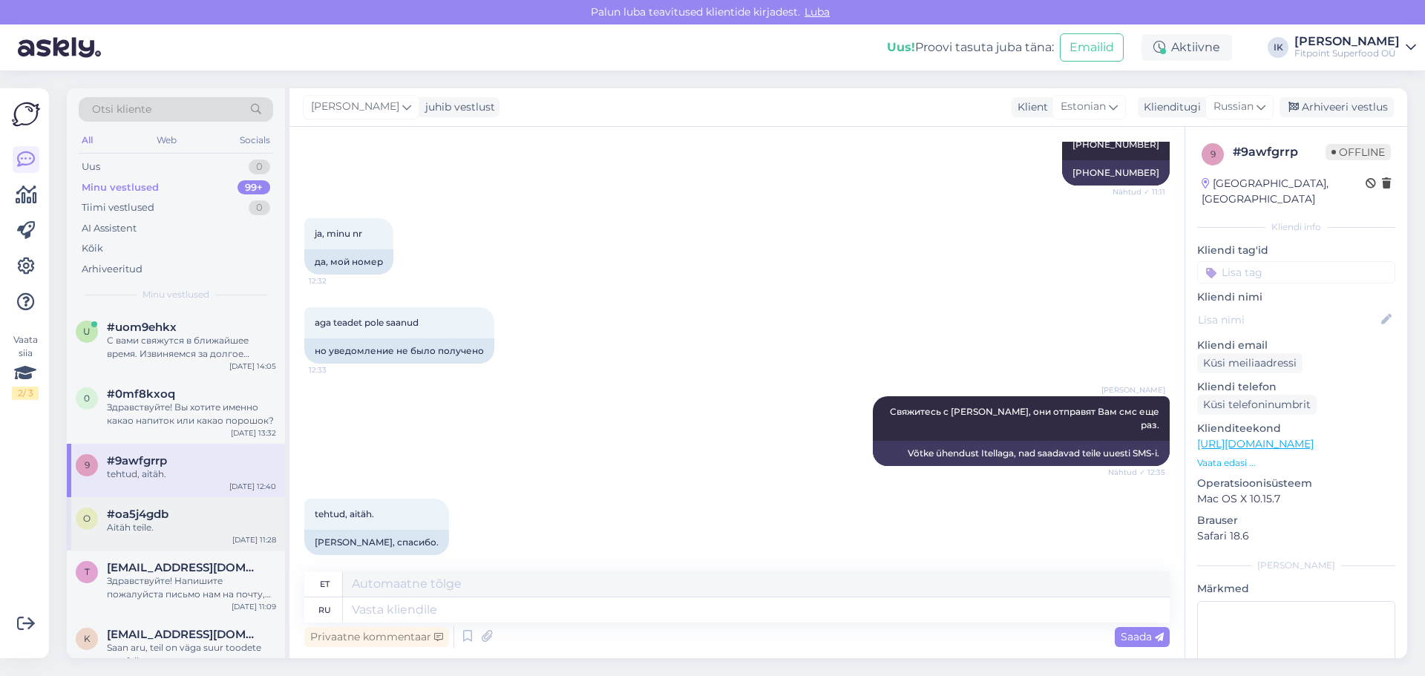
click at [144, 530] on div "Aitäh teile." at bounding box center [191, 527] width 169 height 13
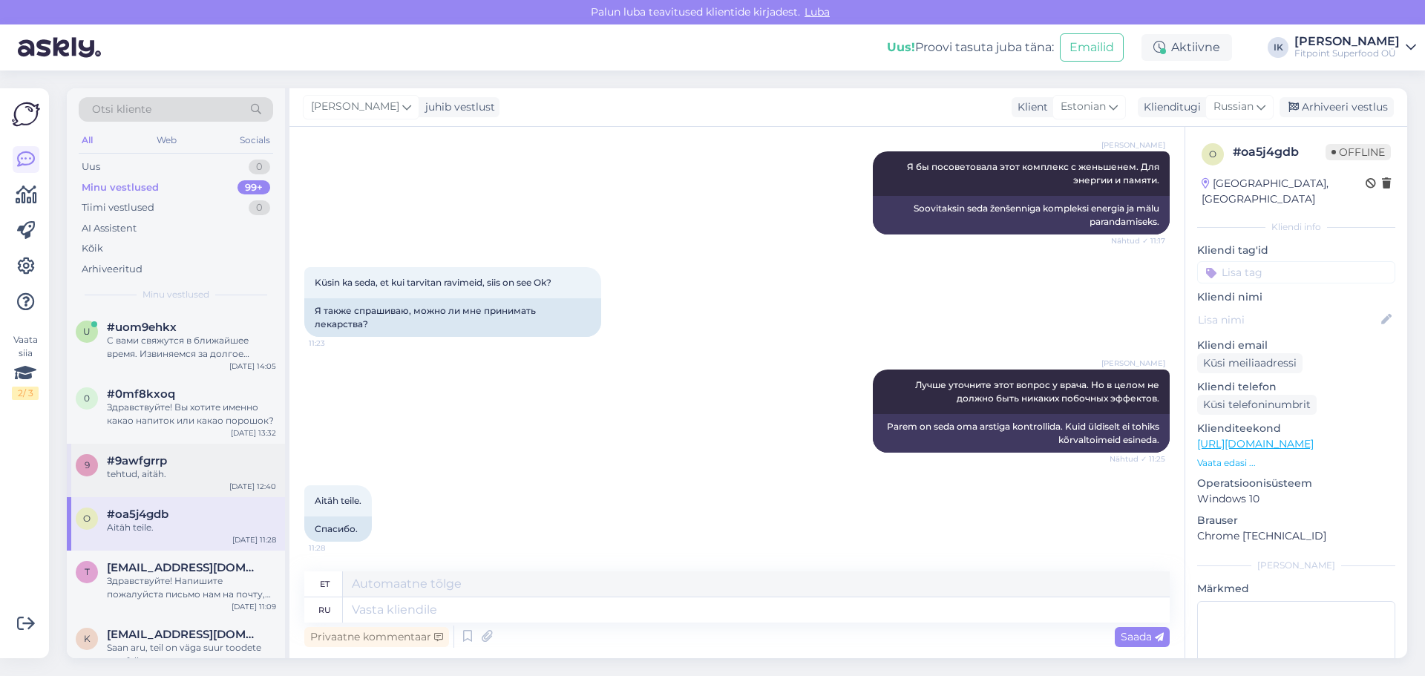
click at [165, 471] on div "tehtud, aitäh." at bounding box center [191, 473] width 169 height 13
